Goal: Communication & Community: Answer question/provide support

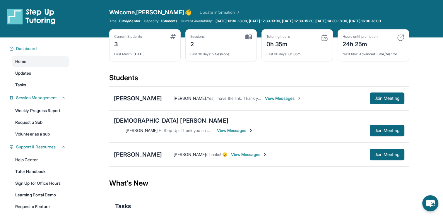
click at [254, 128] on span "View Messages" at bounding box center [235, 131] width 37 height 6
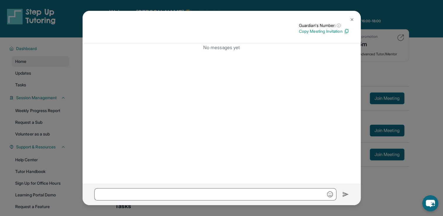
click at [353, 18] on img at bounding box center [352, 19] width 5 height 5
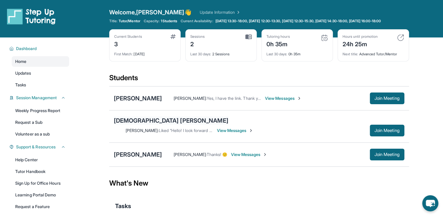
click at [146, 125] on div "[DEMOGRAPHIC_DATA] [PERSON_NAME]" at bounding box center [171, 121] width 114 height 8
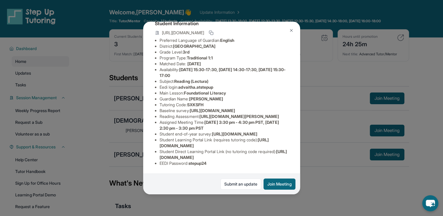
scroll to position [100, 214]
drag, startPoint x: 159, startPoint y: 59, endPoint x: 292, endPoint y: 73, distance: 133.4
click at [292, 73] on div "Advaith Aditya Guardian: [PERSON_NAME] Student Information [URL][DOMAIN_NAME] P…" at bounding box center [221, 108] width 157 height 173
copy span "[URL][DOMAIN_NAME]"
click at [332, 186] on div "Advaith Aditya Guardian: [PERSON_NAME] Student Information [URL][DOMAIN_NAME] P…" at bounding box center [221, 108] width 443 height 216
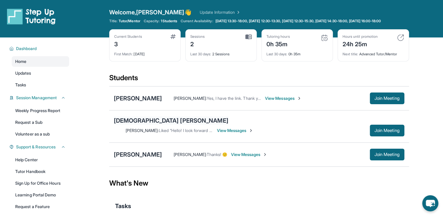
click at [144, 125] on div "[DEMOGRAPHIC_DATA] [PERSON_NAME]" at bounding box center [171, 121] width 114 height 8
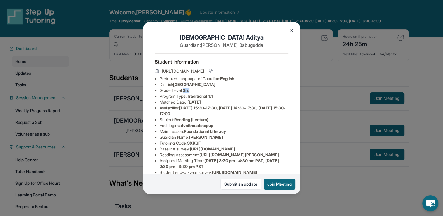
drag, startPoint x: 185, startPoint y: 96, endPoint x: 198, endPoint y: 96, distance: 13.2
click at [198, 93] on li "Grade Level: 3rd" at bounding box center [224, 91] width 129 height 6
drag, startPoint x: 198, startPoint y: 96, endPoint x: 237, endPoint y: 133, distance: 53.4
click at [237, 133] on ul "Preferred Language of Guardian: English District: [GEOGRAPHIC_DATA] Grade Level…" at bounding box center [222, 140] width 134 height 129
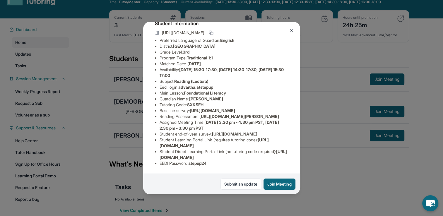
scroll to position [29, 0]
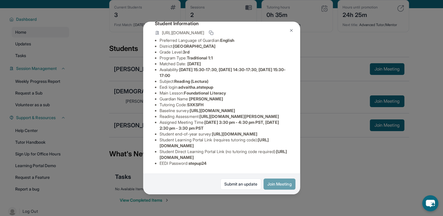
click at [280, 181] on button "Join Meeting" at bounding box center [280, 184] width 32 height 11
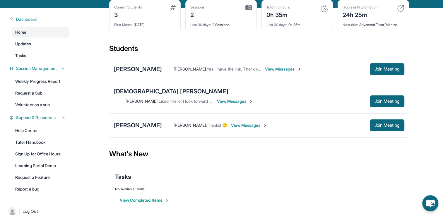
drag, startPoint x: 144, startPoint y: 73, endPoint x: 341, endPoint y: 98, distance: 198.9
click at [307, 180] on div "Tasks" at bounding box center [259, 177] width 288 height 20
click at [380, 71] on span "Join Meeting" at bounding box center [387, 69] width 25 height 4
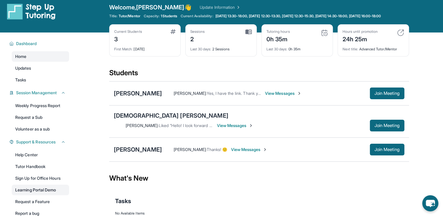
scroll to position [0, 0]
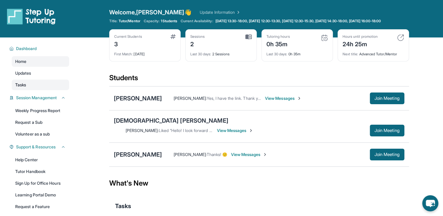
click at [33, 86] on link "Tasks" at bounding box center [40, 85] width 57 height 11
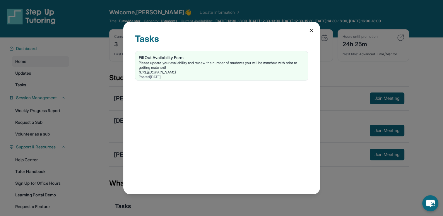
click at [313, 32] on icon at bounding box center [311, 31] width 6 height 6
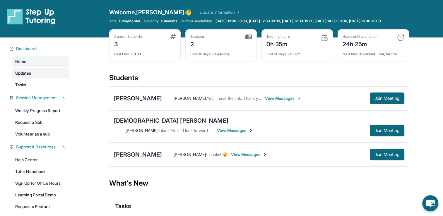
click at [36, 78] on link "Updates" at bounding box center [40, 73] width 57 height 11
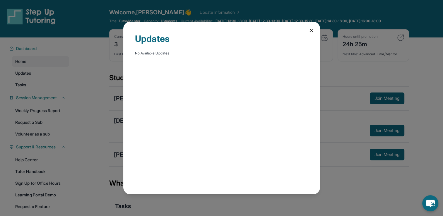
click at [311, 32] on icon at bounding box center [311, 31] width 6 height 6
